Goal: Task Accomplishment & Management: Complete application form

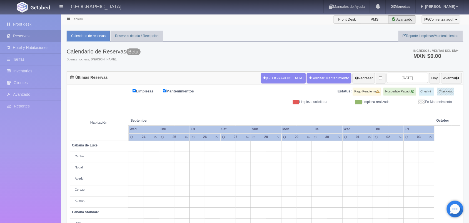
click at [74, 19] on link "Tablero" at bounding box center [77, 19] width 11 height 4
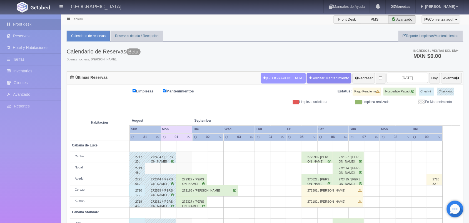
click at [273, 79] on button "[GEOGRAPHIC_DATA]" at bounding box center [283, 78] width 45 height 11
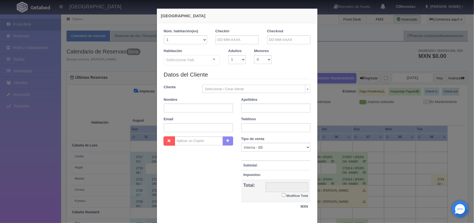
checkbox input "false"
click at [240, 42] on input "text" at bounding box center [237, 39] width 43 height 9
click at [255, 64] on link "5" at bounding box center [256, 66] width 7 height 8
type input "[DATE]"
checkbox input "false"
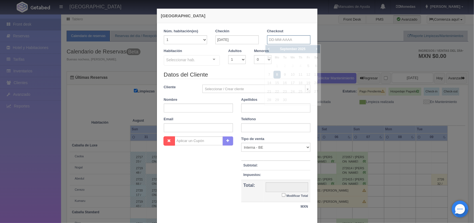
click at [285, 41] on input "text" at bounding box center [288, 39] width 43 height 9
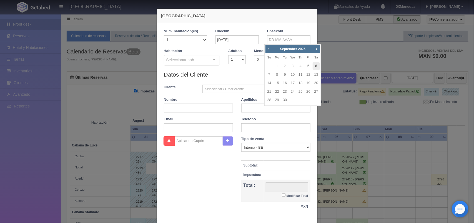
click at [315, 67] on link "6" at bounding box center [316, 66] width 7 height 8
type input "[DATE]"
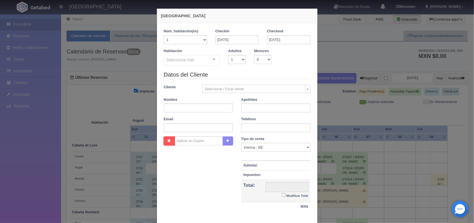
checkbox input "false"
click at [236, 63] on select "1 2 3 4 5 6 7 8 9 10" at bounding box center [237, 59] width 18 height 9
select select "2"
click at [228, 55] on select "1 2 3 4 5 6 7 8 9 10" at bounding box center [237, 59] width 18 height 9
click at [209, 63] on div "Seleccionar hab. Cabaña de Luxe Cabaña de Luxe - Sin asignar Nogal Cabaña Stand…" at bounding box center [192, 60] width 56 height 11
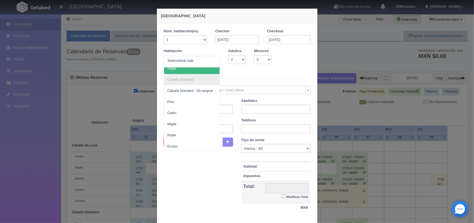
scroll to position [44, 0]
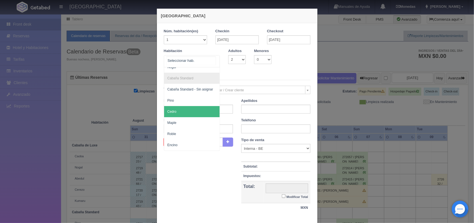
click at [200, 106] on span "Cedro" at bounding box center [192, 111] width 56 height 11
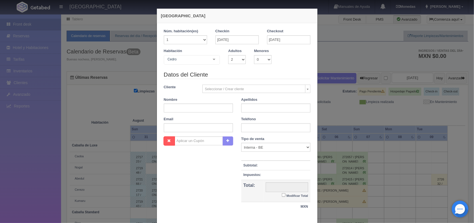
checkbox input "false"
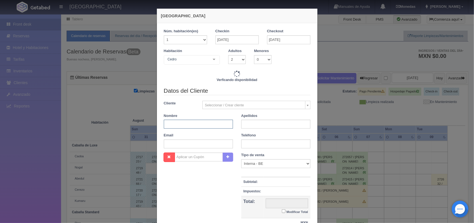
type input "1600.00"
checkbox input "false"
click at [201, 125] on input "text" at bounding box center [198, 124] width 69 height 9
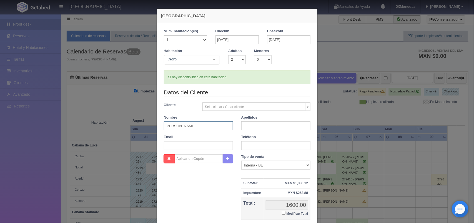
type input "[PERSON_NAME]"
click at [246, 126] on input "text" at bounding box center [276, 125] width 69 height 9
type input "[PERSON_NAME]"
click at [255, 144] on input "text" at bounding box center [276, 145] width 69 height 9
type input "5578543365"
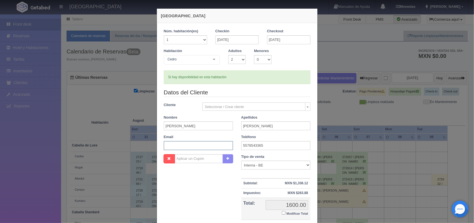
click at [209, 144] on input "text" at bounding box center [198, 145] width 69 height 9
click at [202, 148] on input "text" at bounding box center [198, 145] width 69 height 9
paste input "[PERSON_NAME][EMAIL_ADDRESS][PERSON_NAME][DOMAIN_NAME]"
type input "[PERSON_NAME][EMAIL_ADDRESS][PERSON_NAME][DOMAIN_NAME]"
click at [282, 213] on input "Modificar Total" at bounding box center [284, 213] width 4 height 4
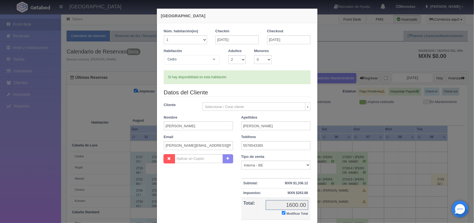
checkbox input "true"
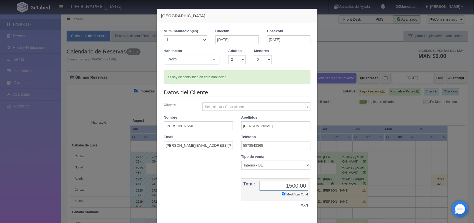
scroll to position [32, 0]
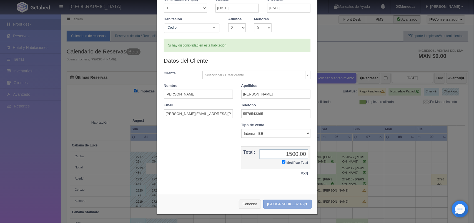
type input "1500.00"
click at [288, 206] on button "[GEOGRAPHIC_DATA]" at bounding box center [287, 203] width 48 height 9
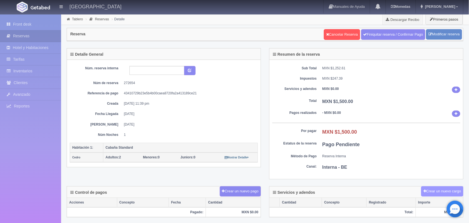
click at [431, 195] on button "Crear un nuevo cargo" at bounding box center [442, 191] width 42 height 10
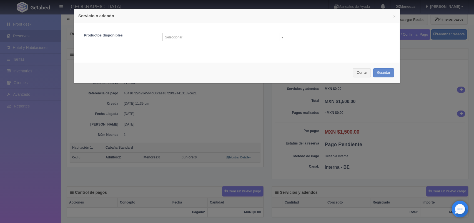
click at [278, 40] on body "Hotel Xacallan Manuales de Ayuda Actualizaciones recientes Monedas Tipo de camb…" at bounding box center [237, 194] width 474 height 360
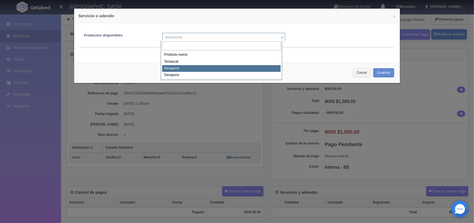
select select "682"
type input "Desayuno"
type input "440.00"
type input "1"
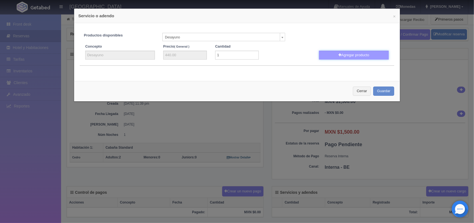
click at [357, 56] on button "Agregar producto" at bounding box center [354, 55] width 70 height 9
select select
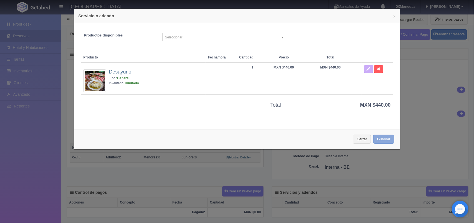
click at [379, 141] on button "Guardar" at bounding box center [384, 139] width 21 height 9
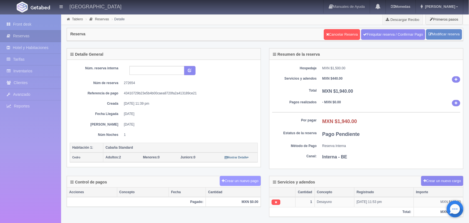
click at [246, 181] on button "Crear un nuevo pago" at bounding box center [240, 181] width 41 height 10
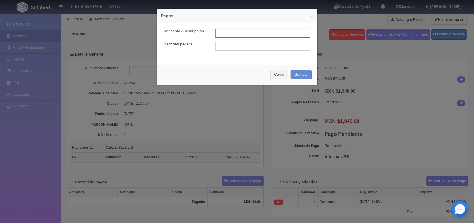
click at [254, 35] on input "text" at bounding box center [263, 33] width 95 height 9
type input "Pago transferencia [DATE]"
click at [256, 48] on input "text" at bounding box center [263, 46] width 95 height 9
type input "1940.00"
click at [298, 75] on button "Guardar" at bounding box center [301, 74] width 21 height 9
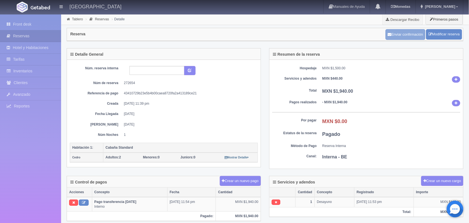
click at [398, 38] on button "Enviar confirmación" at bounding box center [406, 34] width 40 height 11
